Goal: Entertainment & Leisure: Consume media (video, audio)

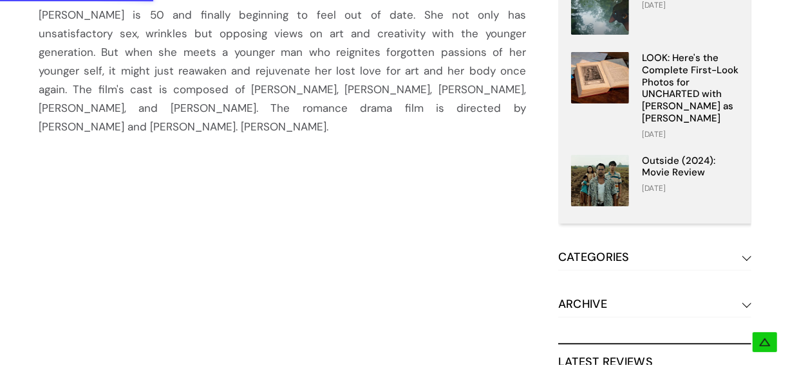
scroll to position [429, 0]
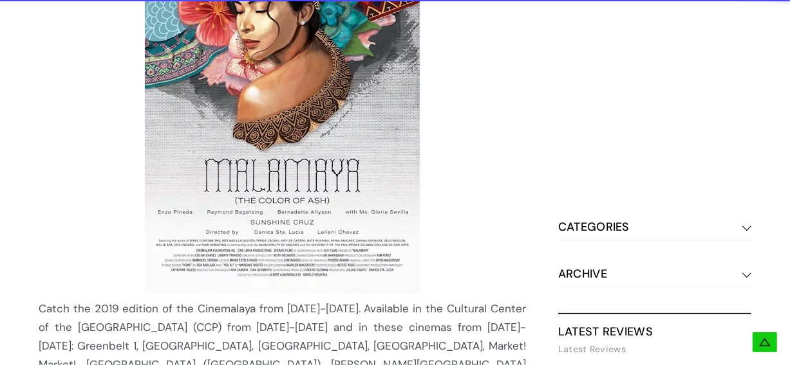
scroll to position [1287, 0]
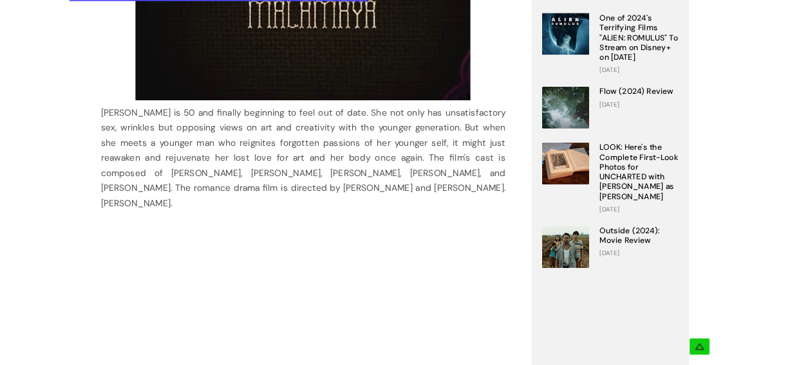
scroll to position [858, 0]
